Goal: Complete application form: Complete application form

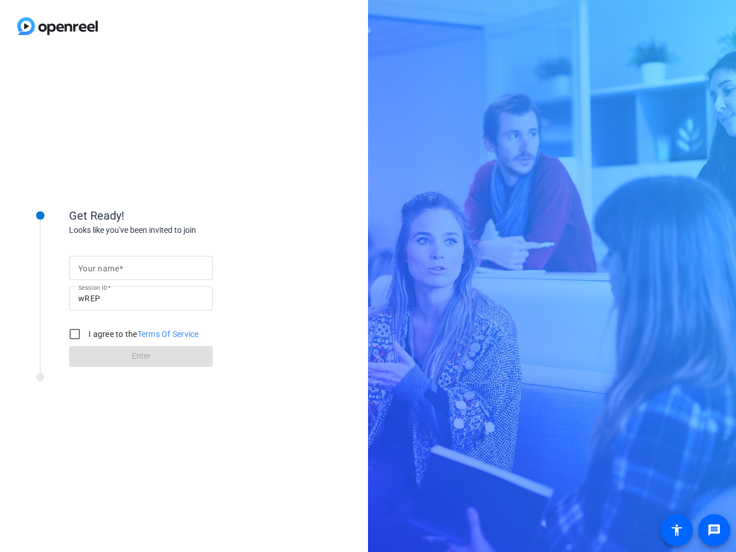
click at [141, 268] on input "Your name" at bounding box center [140, 268] width 125 height 14
click at [141, 298] on input "wREP" at bounding box center [140, 299] width 125 height 14
click at [132, 334] on label "I agree to the Terms Of Service" at bounding box center [142, 334] width 113 height 12
click at [86, 334] on input "I agree to the Terms Of Service" at bounding box center [74, 334] width 23 height 23
click at [75, 334] on input "I agree to the Terms Of Service" at bounding box center [74, 334] width 23 height 23
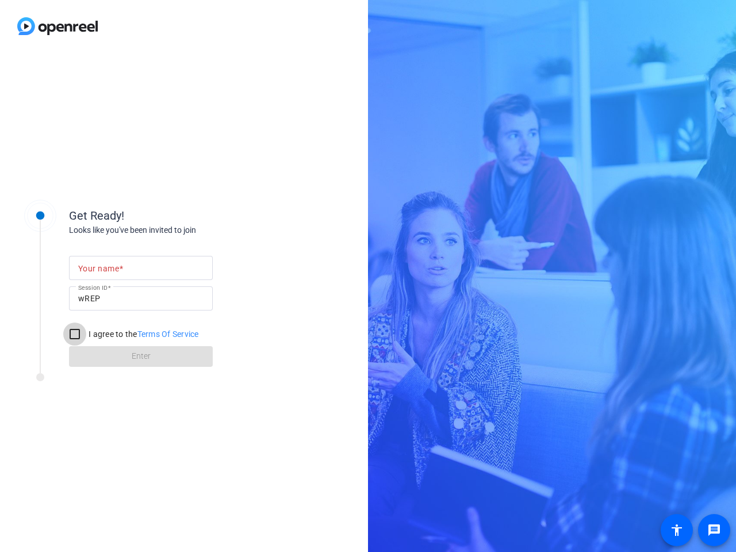
checkbox input "false"
click at [714, 530] on mat-icon "message" at bounding box center [714, 530] width 14 height 14
click at [677, 530] on mat-icon "accessibility" at bounding box center [677, 530] width 14 height 14
